Goal: Task Accomplishment & Management: Manage account settings

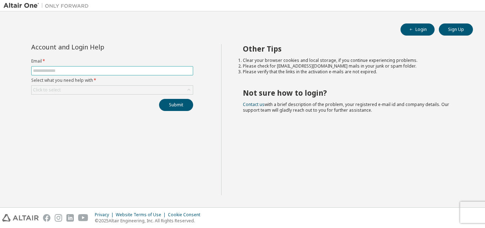
click at [144, 74] on span at bounding box center [112, 70] width 162 height 9
click at [139, 67] on span at bounding box center [112, 70] width 162 height 9
click at [131, 91] on div "Click to select" at bounding box center [112, 90] width 161 height 9
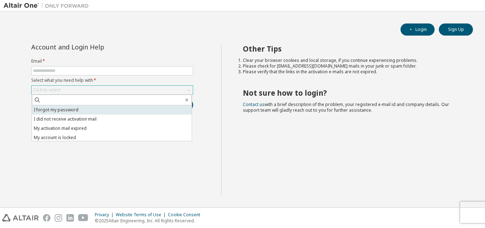
click at [138, 108] on li "I forgot my password" at bounding box center [112, 109] width 160 height 9
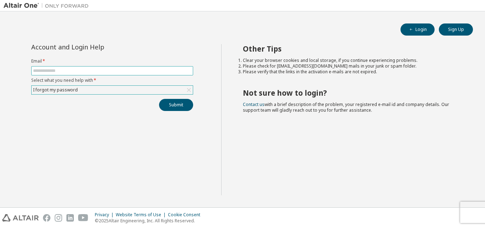
click at [123, 70] on input "text" at bounding box center [112, 71] width 159 height 6
type input "**********"
click at [179, 104] on button "Submit" at bounding box center [176, 105] width 34 height 12
